Goal: Transaction & Acquisition: Purchase product/service

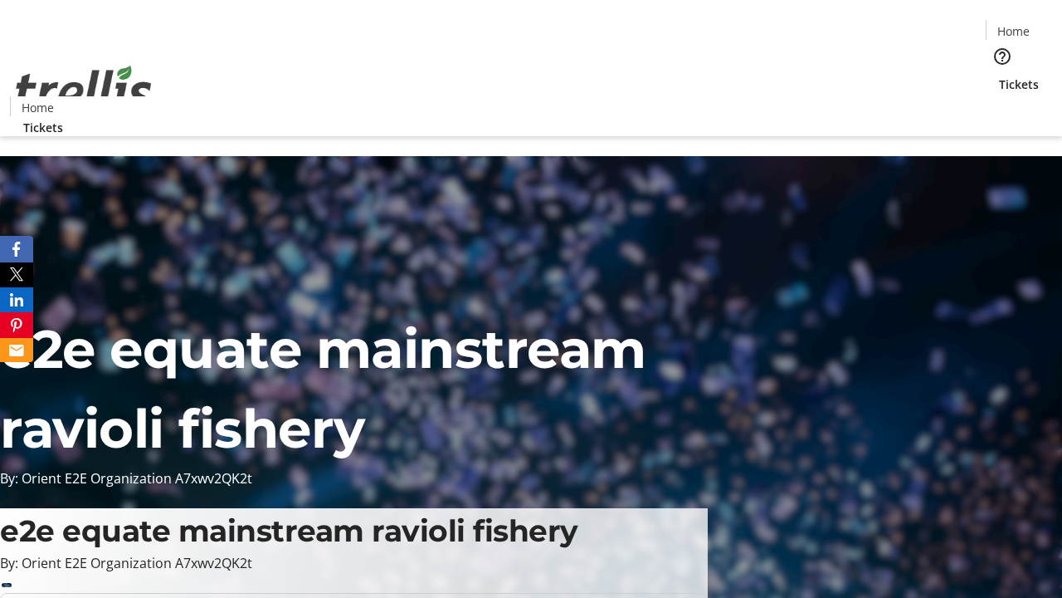
click at [999, 76] on span "Tickets" at bounding box center [1019, 84] width 40 height 17
